Goal: Information Seeking & Learning: Learn about a topic

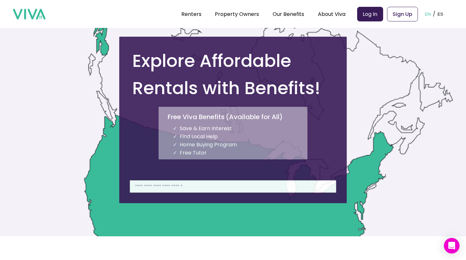
click at [29, 13] on img at bounding box center [29, 14] width 33 height 11
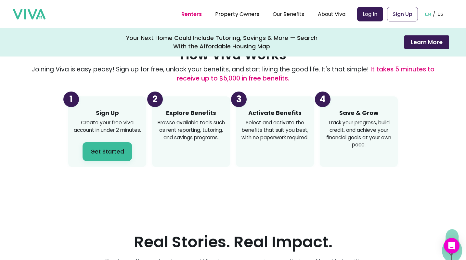
scroll to position [585, 0]
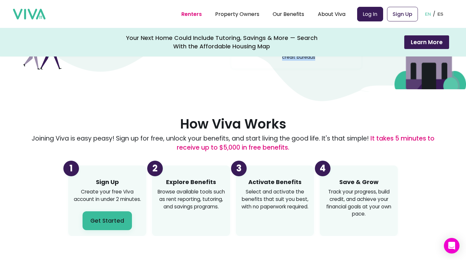
drag, startPoint x: 308, startPoint y: 122, endPoint x: 285, endPoint y: 111, distance: 25.0
click at [286, 61] on p "Free to use, reports to all 3 credit bureaus" at bounding box center [317, 53] width 79 height 14
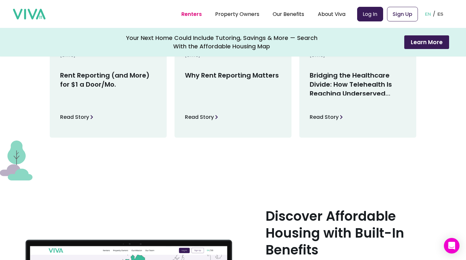
scroll to position [975, 0]
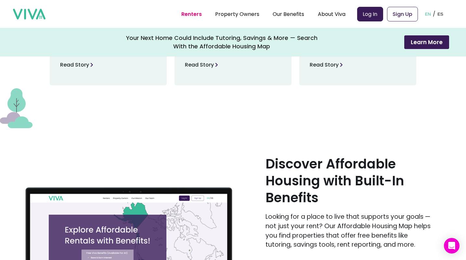
click at [86, 43] on h3 "Rent Reporting (and More) for $1 a Door/Mo." at bounding box center [108, 31] width 96 height 25
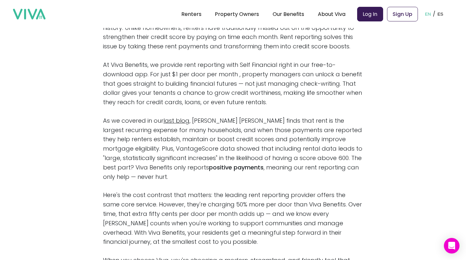
scroll to position [183, 0]
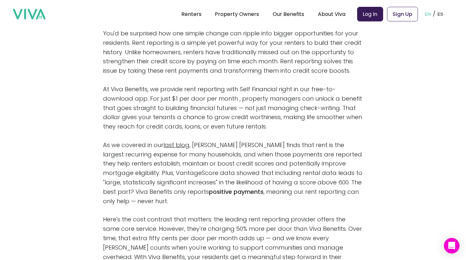
click at [127, 131] on p "At Viva Benefits, we provide rent reporting with Self Financial right in our fr…" at bounding box center [233, 108] width 260 height 47
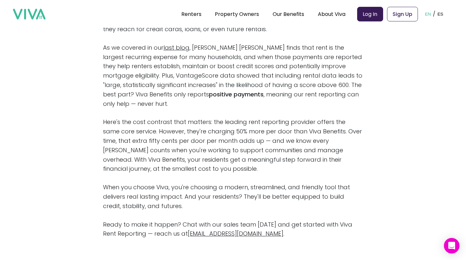
scroll to position [215, 0]
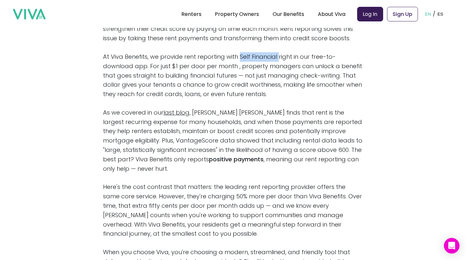
drag, startPoint x: 235, startPoint y: 100, endPoint x: 235, endPoint y: 0, distance: 99.8
click at [286, 99] on p "At Viva Benefits, we provide rent reporting with Self Financial right in our fr…" at bounding box center [233, 75] width 260 height 47
copy p "Self Financial"
